Goal: Register for event/course

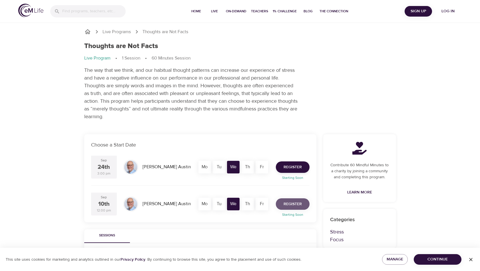
click at [298, 204] on span "Register" at bounding box center [293, 203] width 18 height 7
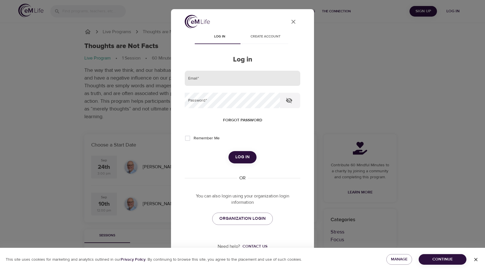
click at [209, 82] on input "email" at bounding box center [242, 78] width 115 height 15
type input "[EMAIL_ADDRESS][DOMAIN_NAME]"
click at [243, 120] on span "Forgot password" at bounding box center [242, 120] width 39 height 7
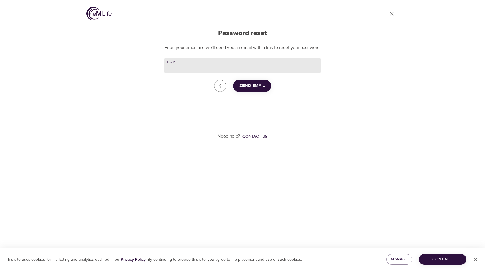
click at [200, 67] on input "Email   *" at bounding box center [242, 65] width 158 height 15
type input "[EMAIL_ADDRESS][DOMAIN_NAME]"
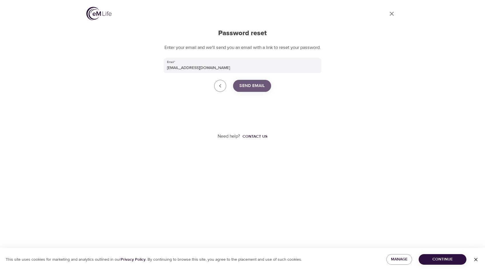
click at [259, 92] on button "Send Email" at bounding box center [252, 86] width 38 height 12
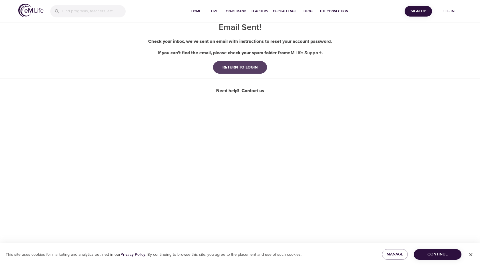
click at [238, 66] on div "RETURN TO LOGIN" at bounding box center [240, 68] width 44 height 6
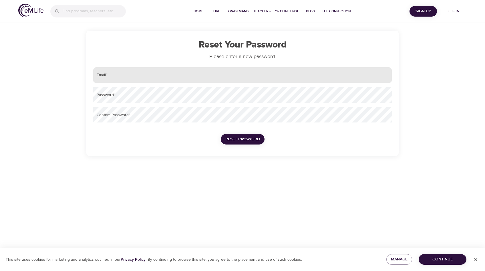
click at [123, 80] on input "email" at bounding box center [242, 74] width 298 height 15
type input "[EMAIL_ADDRESS][DOMAIN_NAME]"
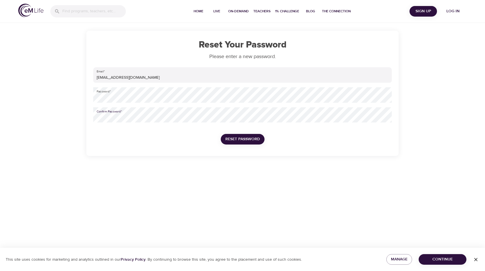
click at [242, 140] on span "Reset Password" at bounding box center [242, 138] width 35 height 7
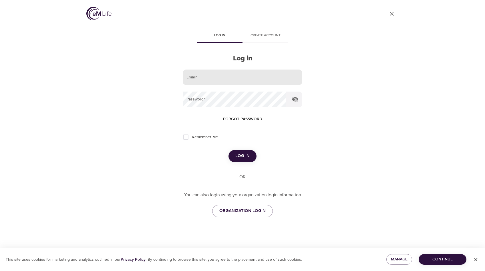
click at [225, 77] on input "email" at bounding box center [242, 76] width 119 height 15
type input "[EMAIL_ADDRESS][DOMAIN_NAME]"
click at [195, 136] on span "Remember Me" at bounding box center [205, 137] width 26 height 6
click at [192, 136] on input "Remember Me" at bounding box center [186, 137] width 12 height 12
checkbox input "true"
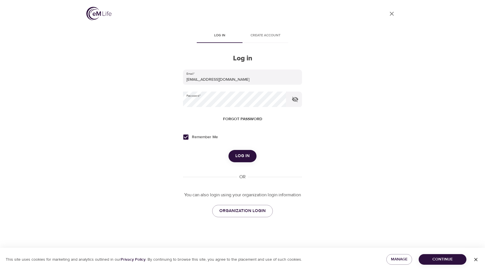
click at [251, 155] on button "Log in" at bounding box center [242, 156] width 28 height 12
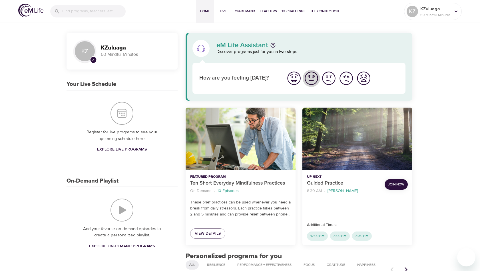
click at [315, 80] on img "I'm feeling good" at bounding box center [312, 78] width 16 height 16
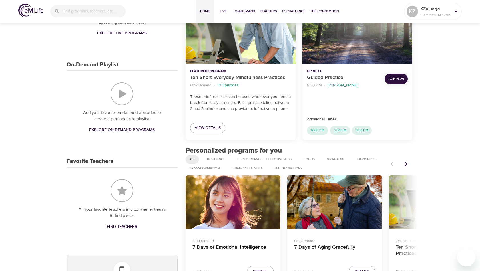
scroll to position [145, 0]
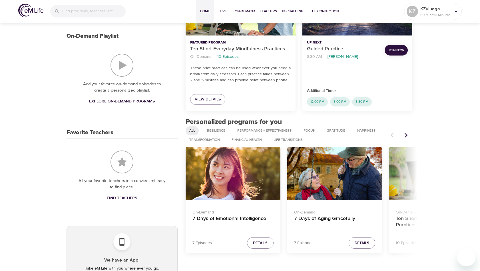
click at [408, 135] on icon "Next items" at bounding box center [407, 135] width 6 height 6
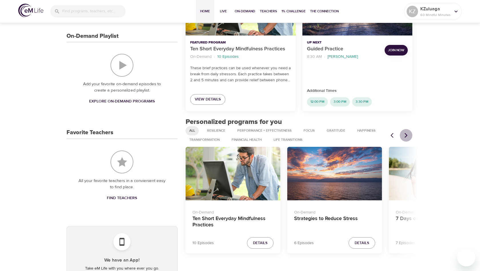
click at [407, 135] on icon "Next items" at bounding box center [406, 135] width 3 height 5
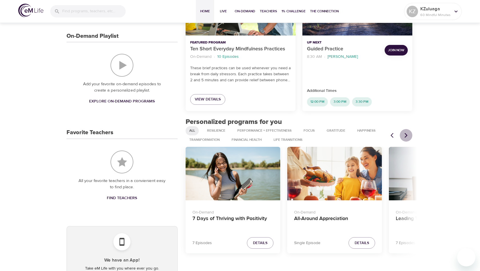
click at [407, 135] on icon "Next items" at bounding box center [406, 135] width 3 height 5
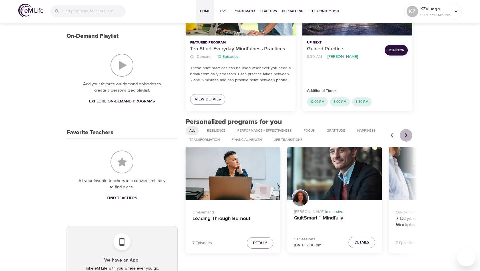
click at [407, 135] on icon "Next items" at bounding box center [406, 135] width 3 height 5
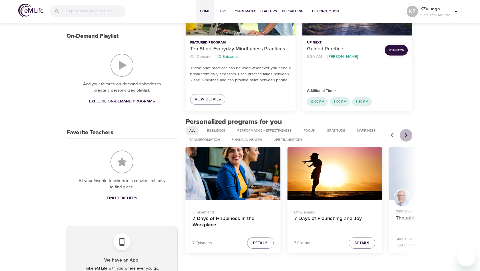
click at [407, 135] on icon "Next items" at bounding box center [406, 135] width 3 height 5
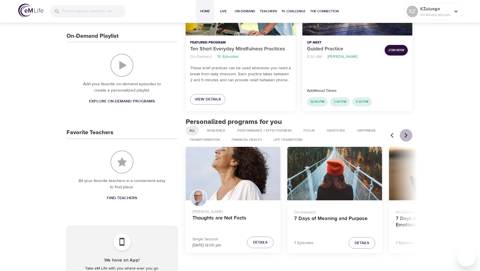
click at [407, 135] on icon "Next items" at bounding box center [406, 135] width 3 height 5
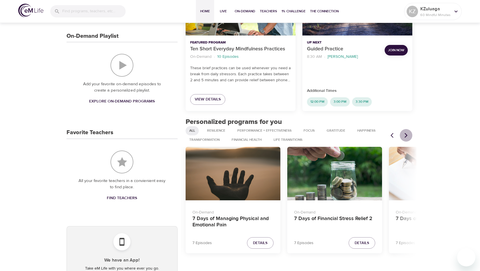
click at [407, 135] on icon "Next items" at bounding box center [406, 135] width 3 height 5
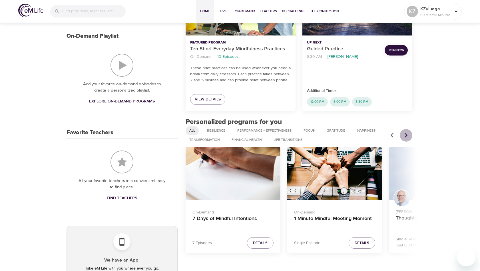
click at [408, 135] on icon "Next items" at bounding box center [407, 135] width 6 height 6
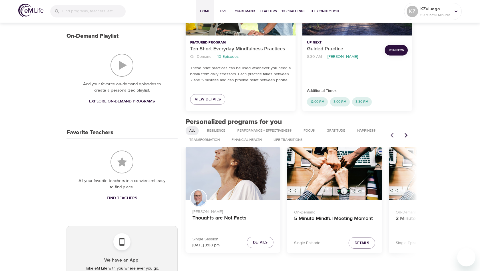
click at [222, 182] on div "Thoughts are Not Facts" at bounding box center [233, 173] width 95 height 53
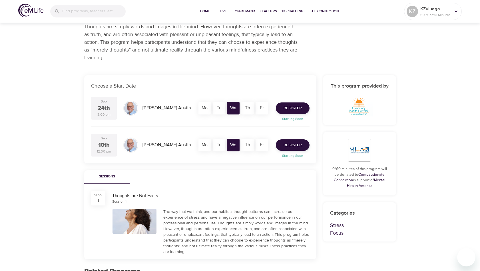
scroll to position [30, 0]
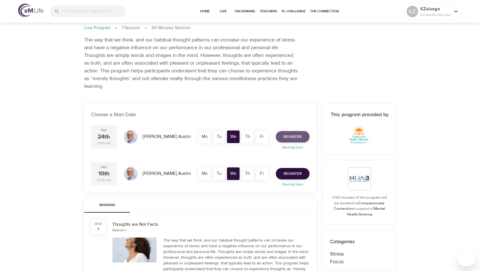
click at [295, 138] on span "Register" at bounding box center [293, 136] width 18 height 7
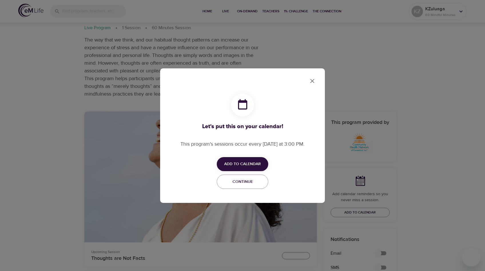
checkbox input "true"
click at [236, 165] on span "Add to Calendar" at bounding box center [242, 163] width 37 height 7
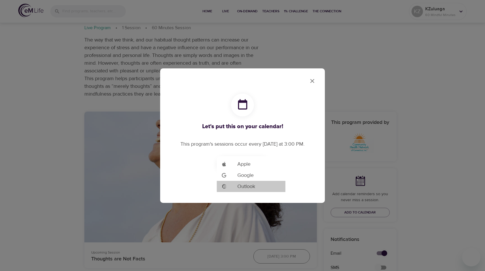
click at [239, 187] on span "Outlook" at bounding box center [246, 186] width 18 height 8
click at [316, 81] on div at bounding box center [242, 135] width 485 height 271
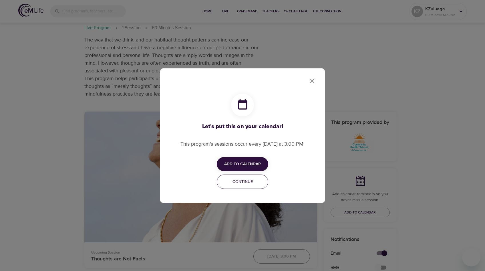
click at [250, 180] on span "Continue" at bounding box center [242, 181] width 44 height 7
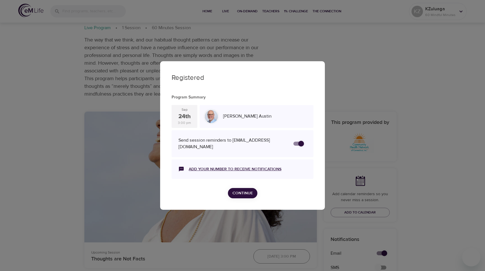
click at [214, 167] on link "Add your number to receive notifications" at bounding box center [235, 169] width 93 height 6
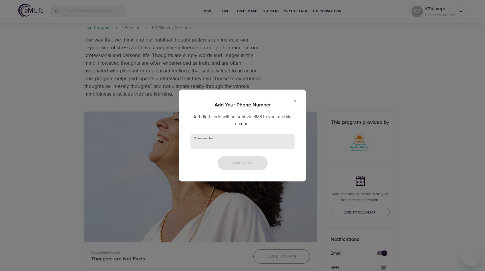
click at [217, 141] on input "text" at bounding box center [242, 141] width 104 height 15
type input "8609853076"
click at [232, 161] on span "Send Code" at bounding box center [242, 162] width 23 height 7
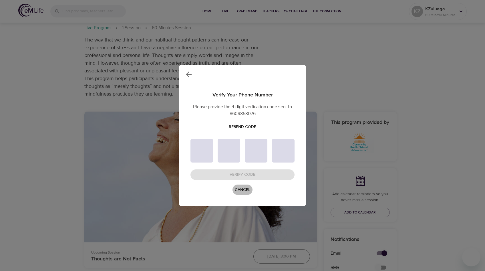
click at [239, 190] on span "Cancel" at bounding box center [242, 189] width 15 height 7
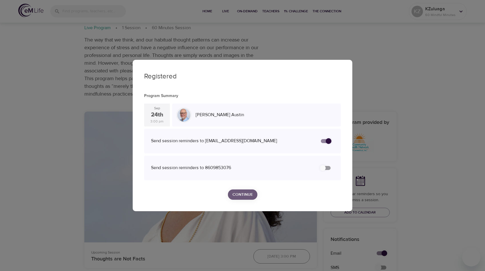
click at [247, 193] on span "Continue" at bounding box center [242, 194] width 20 height 7
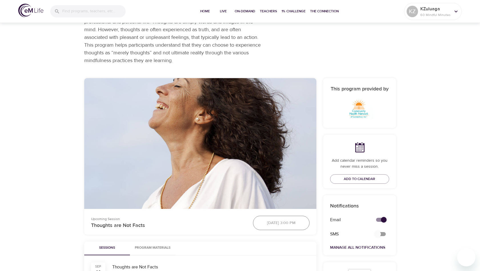
scroll to position [0, 0]
